Goal: Task Accomplishment & Management: Manage account settings

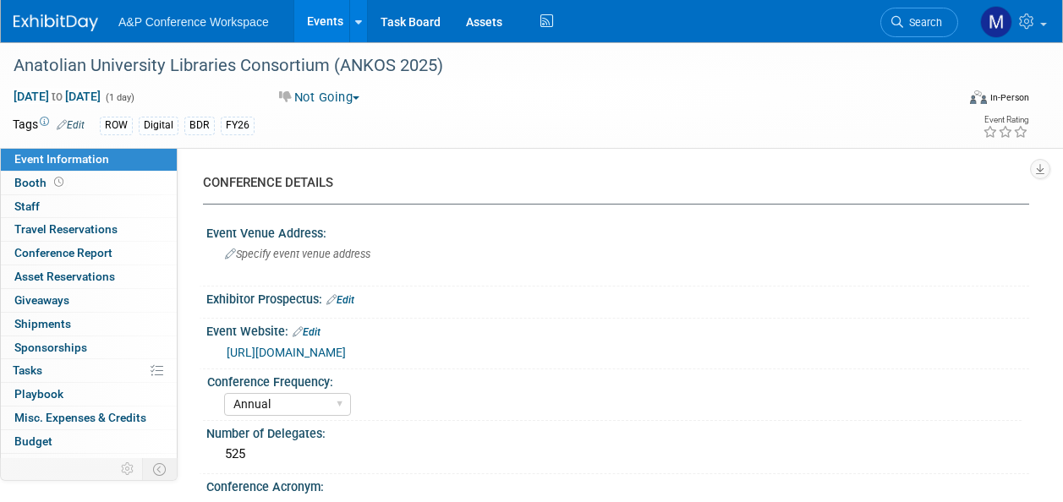
select select "Annual"
select select "Level 1"
select select "In-Person Booth"
select select "Digital"
select select "Bloomsbury Digital Resources"
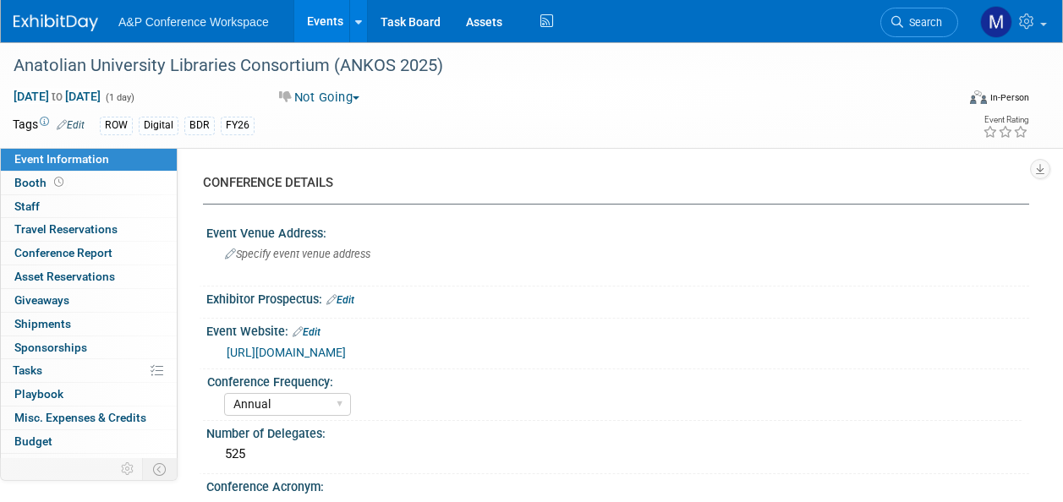
select select "[PERSON_NAME]"
select select "BDR Product Awareness and Trial Generation​"
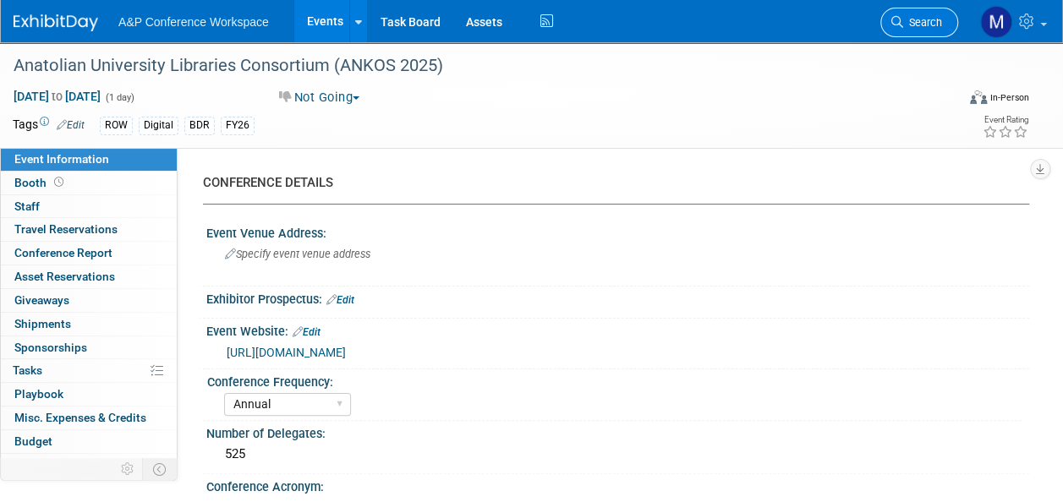
click at [927, 30] on link "Search" at bounding box center [920, 23] width 78 height 30
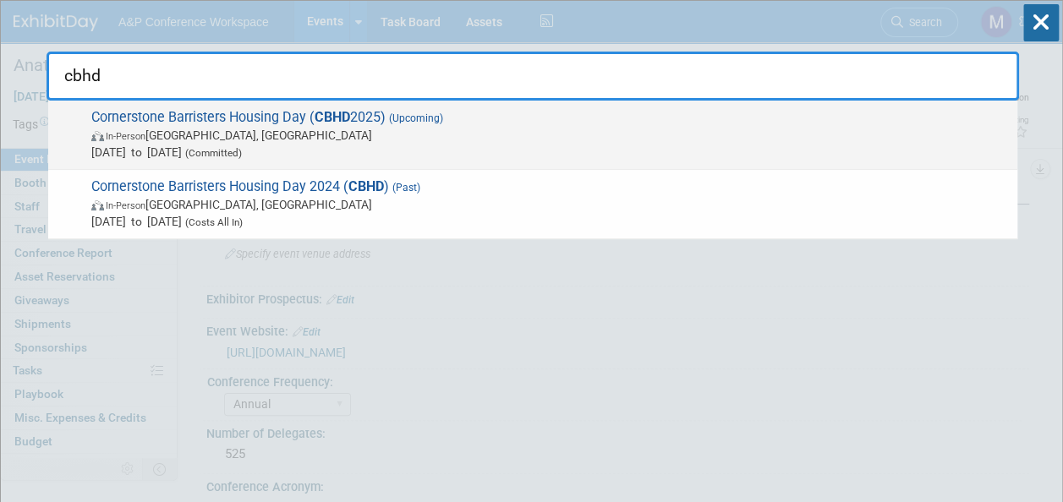
type input "cbhd"
click at [314, 109] on span "Cornerstone Barristers Housing Day ( CBHD 2025) (Upcoming) In-Person London, Un…" at bounding box center [547, 135] width 923 height 52
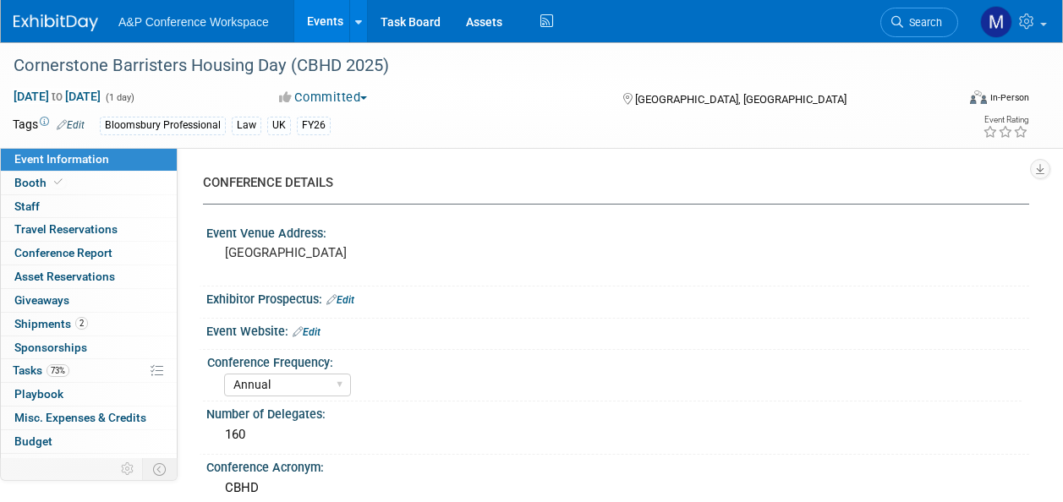
select select "Annual"
select select "Level 2"
select select "In-Person Booth"
select select "Law"
select select "Bloomsbury Professional"
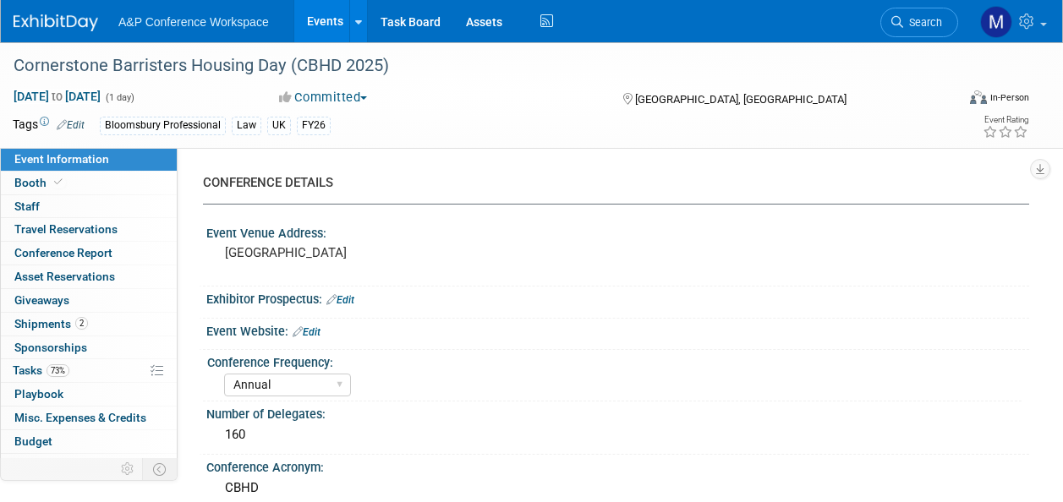
select select "[PERSON_NAME]"
select select "Brand/Subject Presence​"
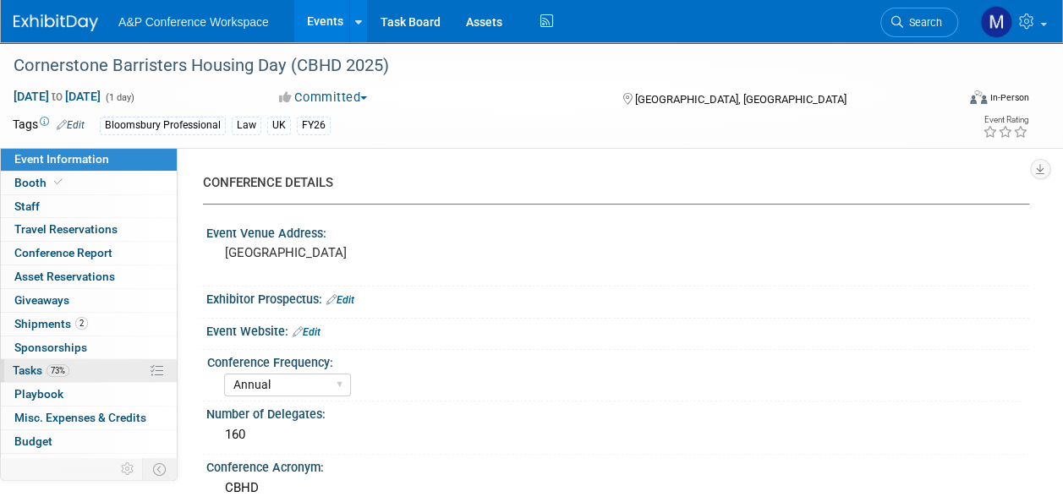
click at [87, 360] on link "73% Tasks 73%" at bounding box center [89, 371] width 176 height 23
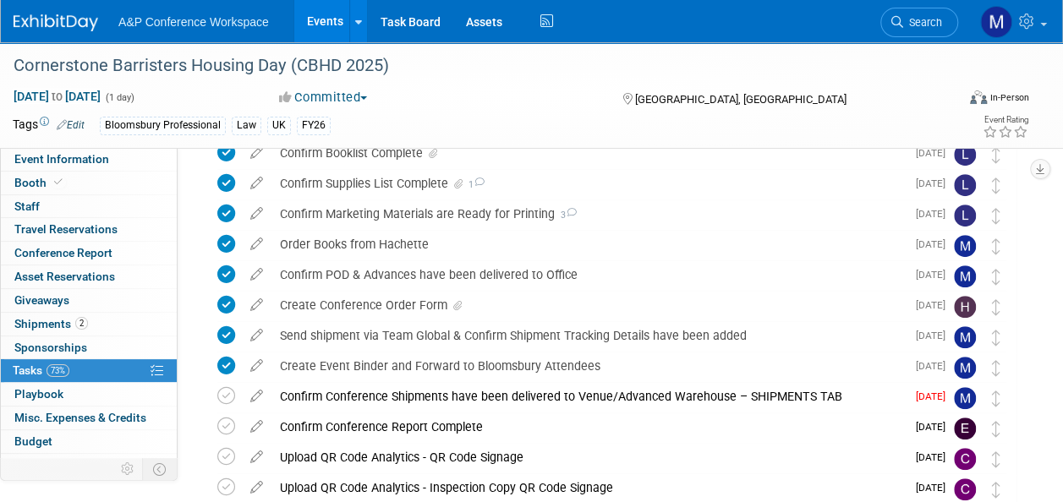
scroll to position [338, 0]
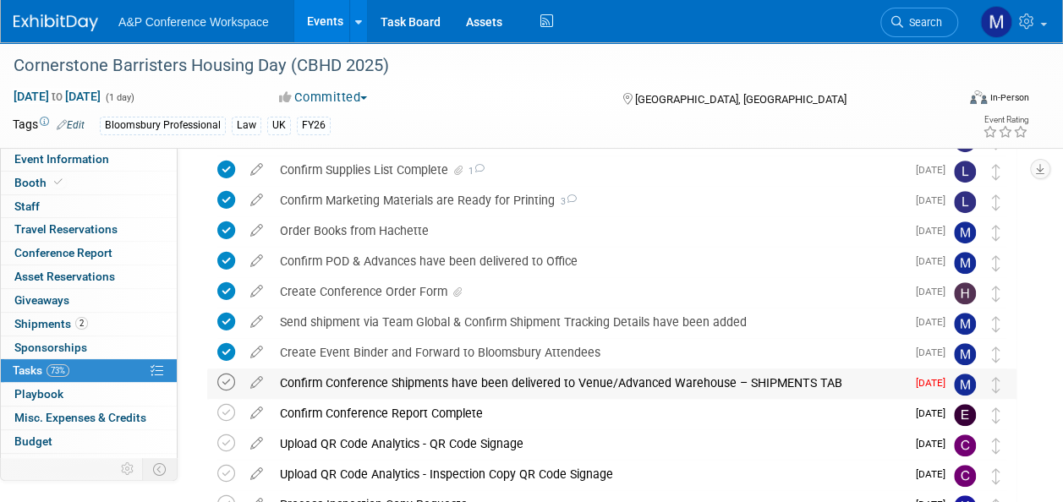
click at [225, 386] on icon at bounding box center [226, 383] width 18 height 18
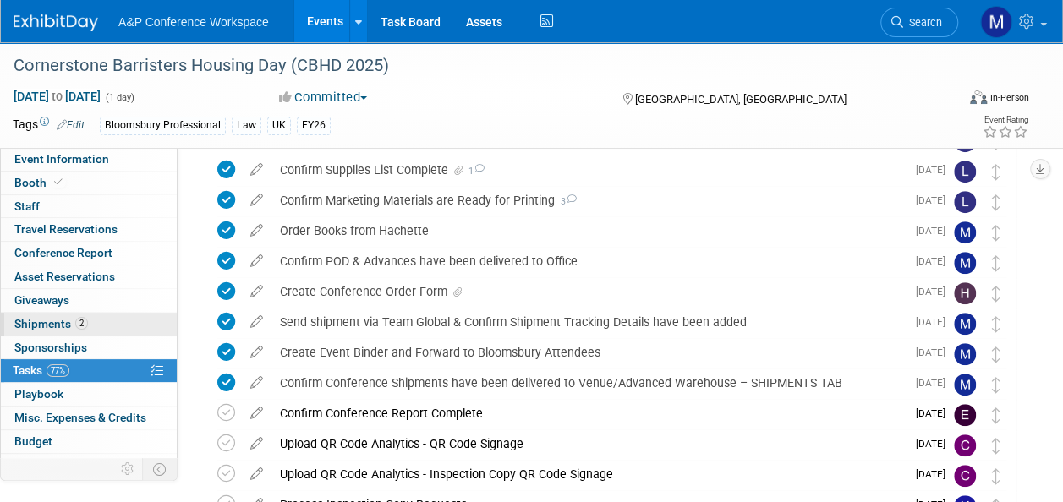
click at [112, 317] on link "2 Shipments 2" at bounding box center [89, 324] width 176 height 23
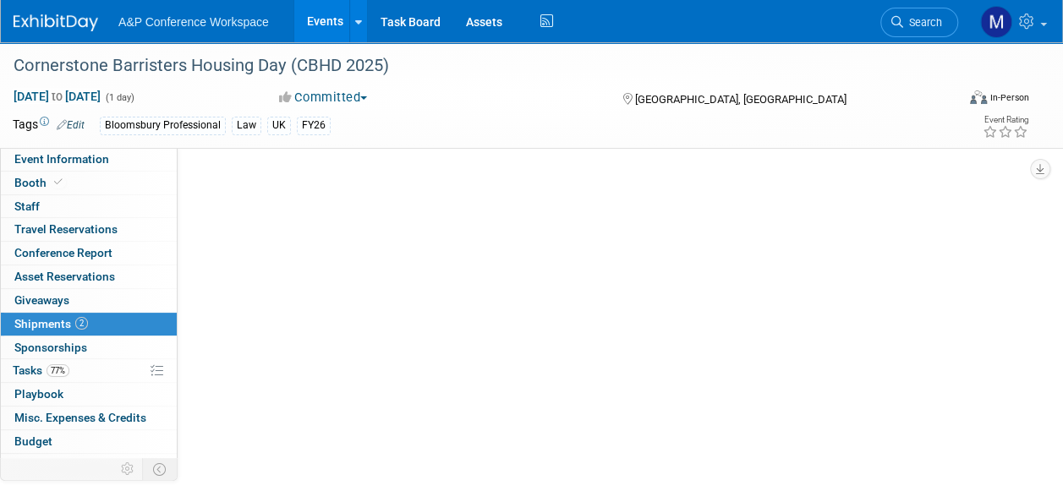
scroll to position [0, 0]
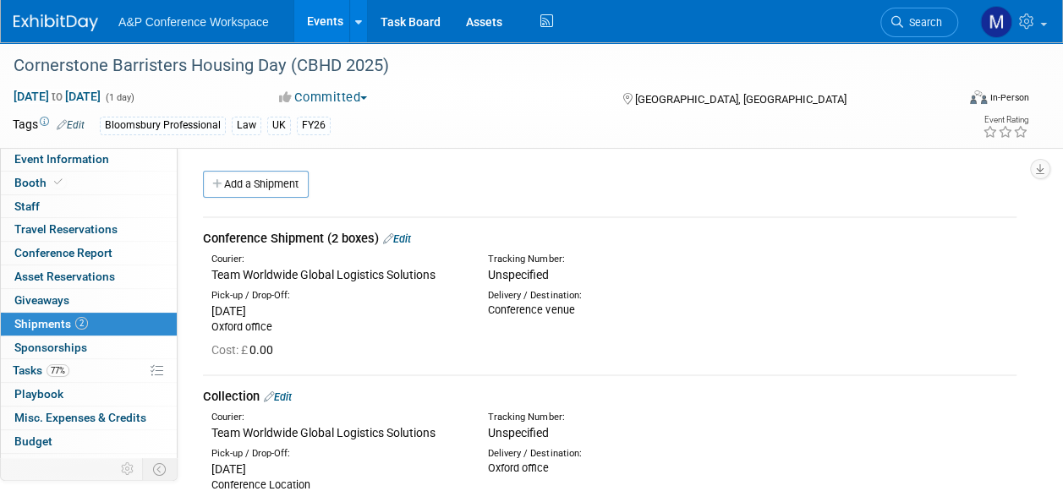
click at [405, 237] on link "Edit" at bounding box center [397, 239] width 28 height 13
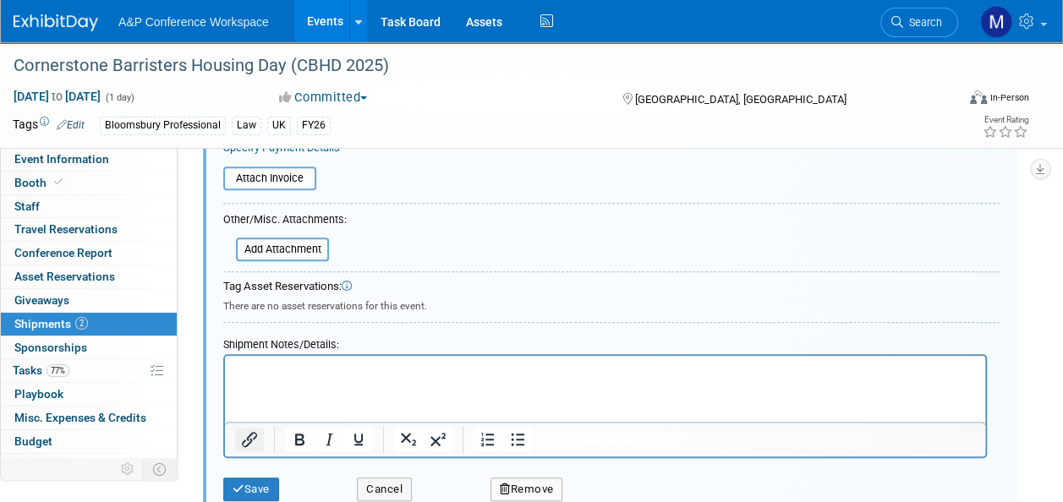
scroll to position [448, 0]
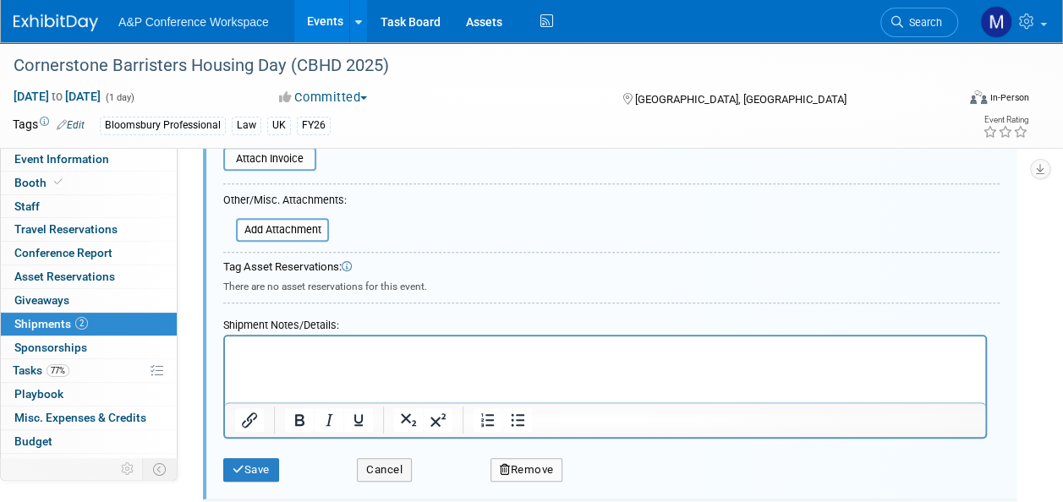
click at [240, 348] on p "Rich Text Area. Press ALT-0 for help." at bounding box center [605, 351] width 741 height 17
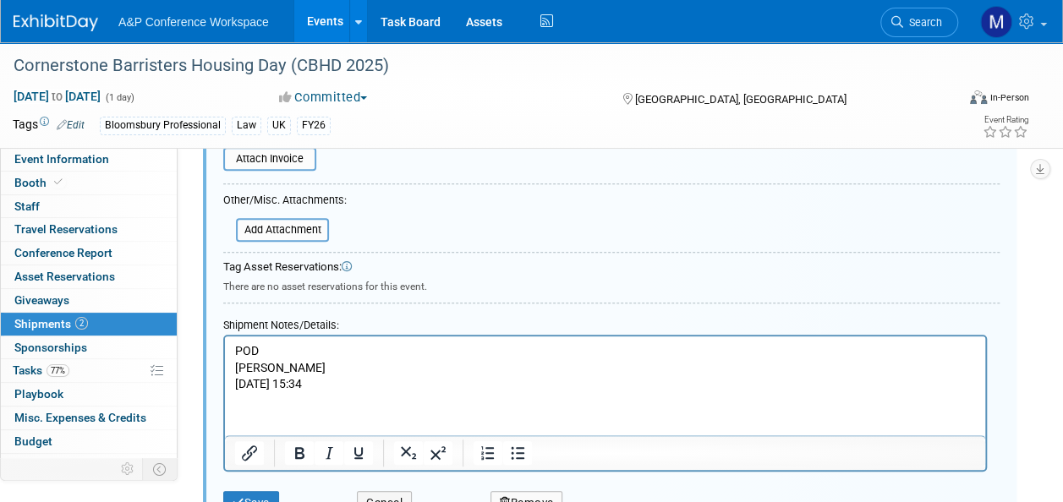
click at [239, 365] on p "[PERSON_NAME]" at bounding box center [605, 368] width 741 height 17
drag, startPoint x: 264, startPoint y: 351, endPoint x: 449, endPoint y: 686, distance: 382.8
click at [225, 352] on html "POD Signed for by [PERSON_NAME] [DATE] 15:34" at bounding box center [605, 365] width 761 height 57
click at [296, 450] on icon "Bold" at bounding box center [299, 454] width 9 height 12
click at [354, 450] on icon "Underline" at bounding box center [358, 454] width 8 height 12
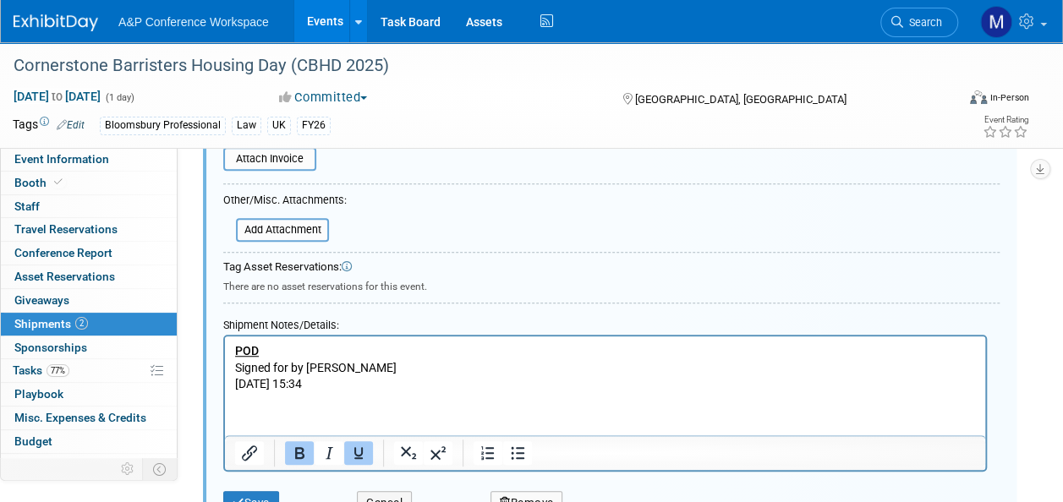
click at [235, 386] on p "[DATE] 15:34" at bounding box center [605, 384] width 741 height 17
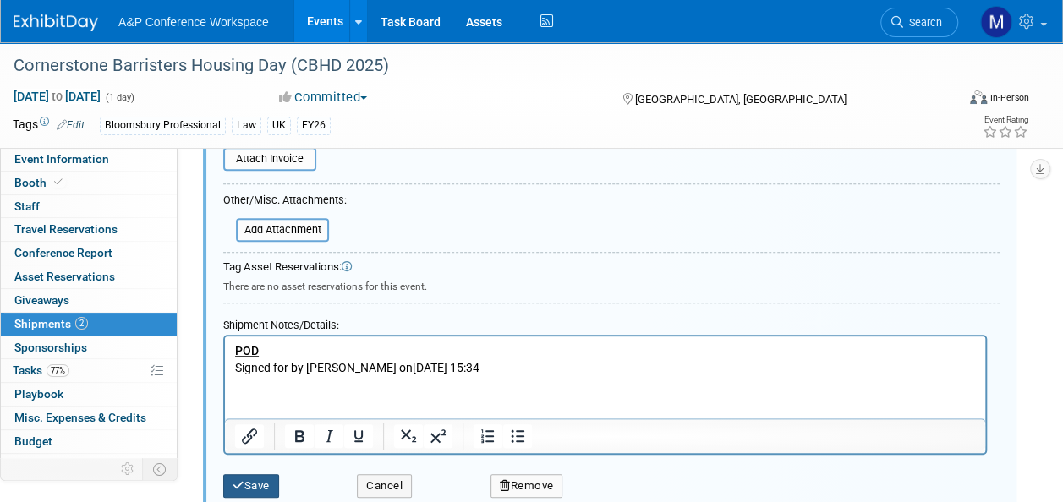
click at [253, 481] on button "Save" at bounding box center [251, 487] width 56 height 24
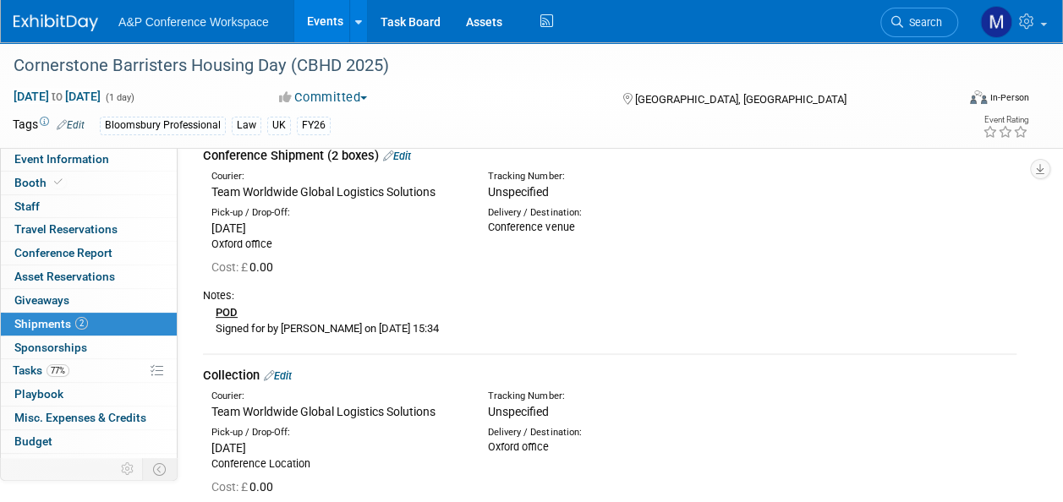
scroll to position [109, 0]
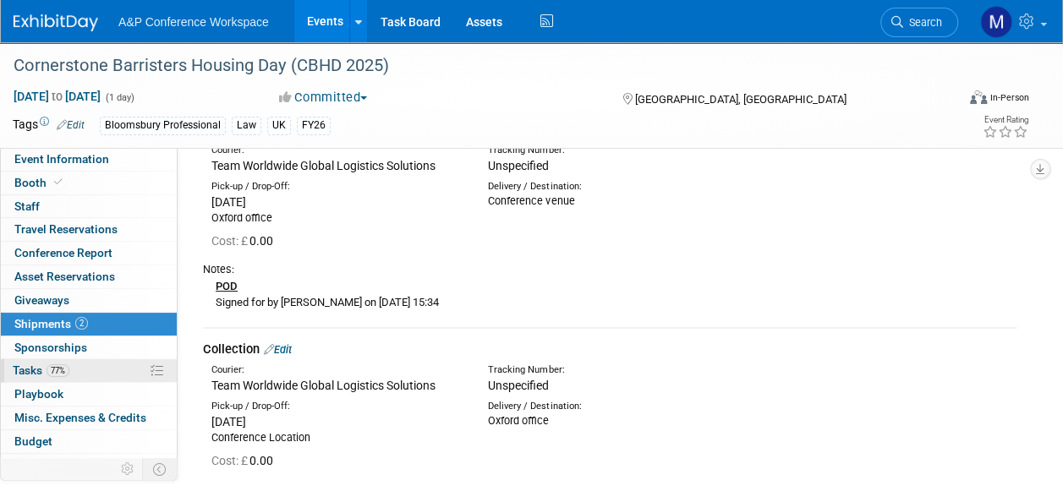
click at [78, 362] on link "77% Tasks 77%" at bounding box center [89, 371] width 176 height 23
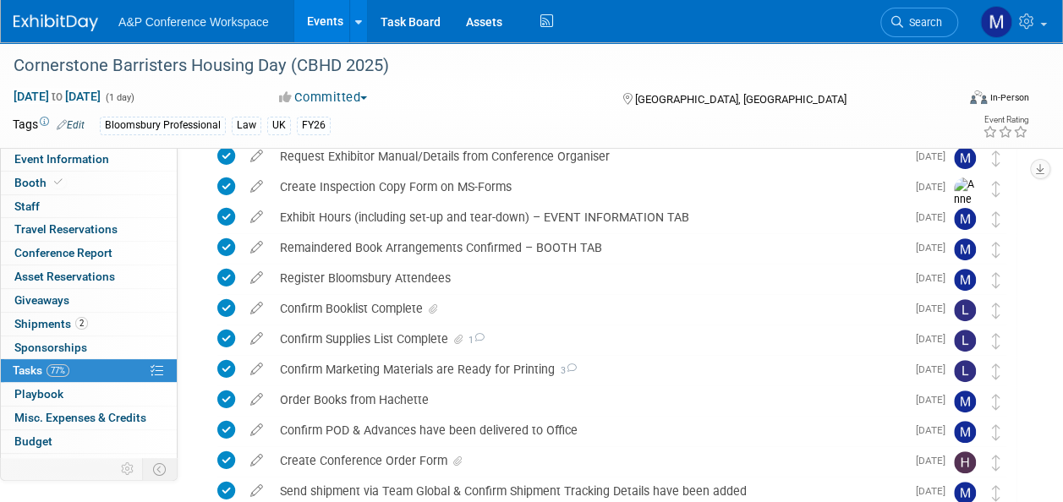
scroll to position [490, 0]
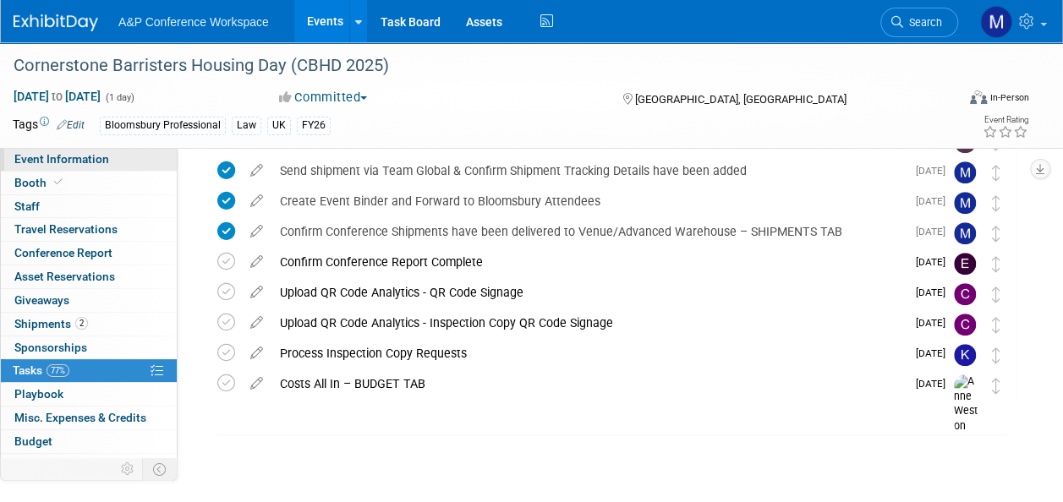
click at [102, 166] on span "Event Information" at bounding box center [61, 159] width 95 height 14
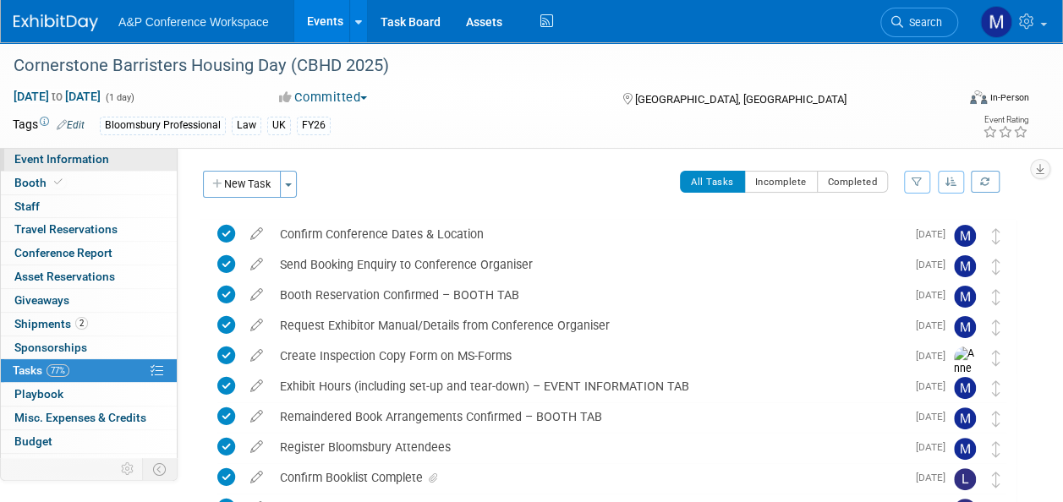
select select "Annual"
select select "Level 2"
select select "In-Person Booth"
select select "Law"
select select "Bloomsbury Professional"
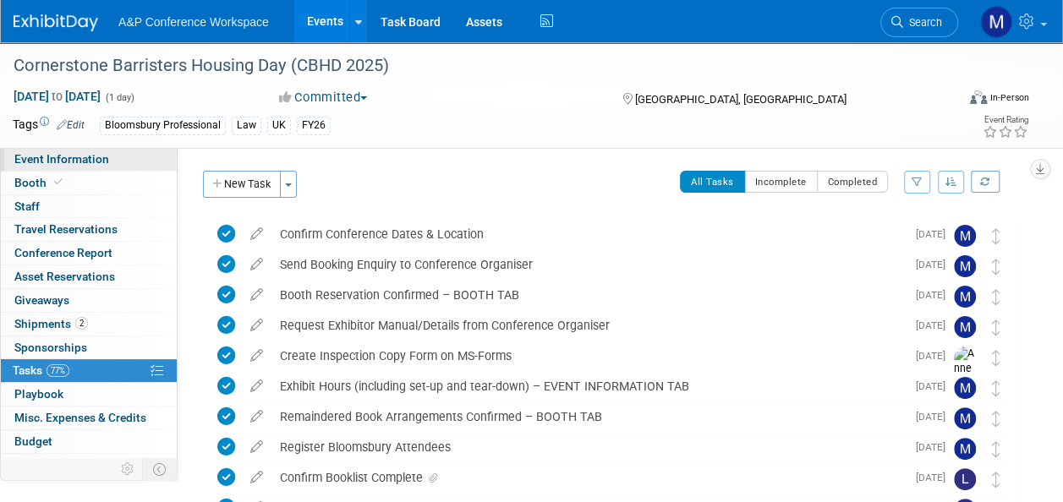
select select "[PERSON_NAME]"
select select "Brand/Subject Presence​"
